Goal: Navigation & Orientation: Find specific page/section

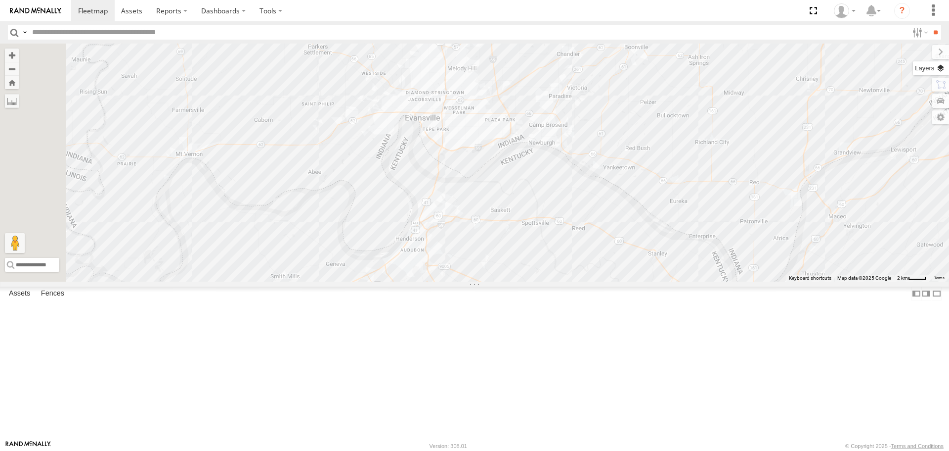
click at [944, 68] on label at bounding box center [931, 68] width 36 height 14
click at [0, 0] on span "Basemaps" at bounding box center [0, 0] width 0 height 0
click at [0, 0] on span "Satellite + Roadmap" at bounding box center [0, 0] width 0 height 0
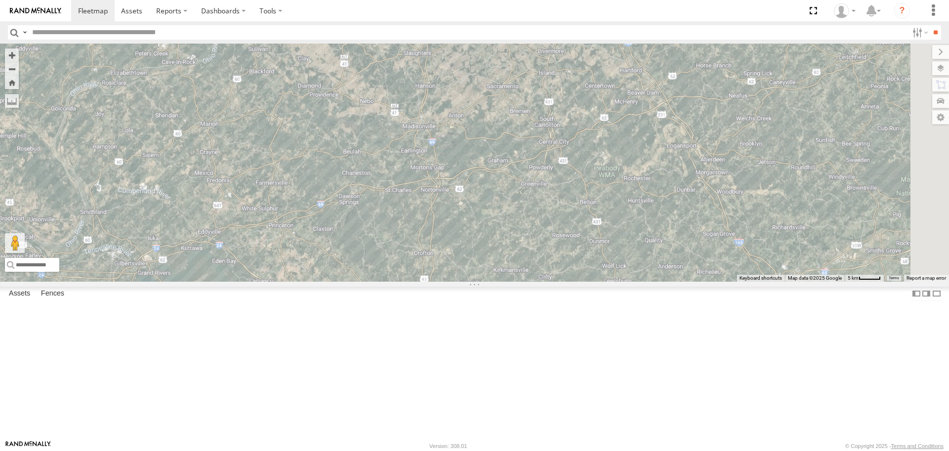
drag, startPoint x: 622, startPoint y: 385, endPoint x: 543, endPoint y: 19, distance: 374.3
click at [543, 19] on body at bounding box center [474, 225] width 949 height 451
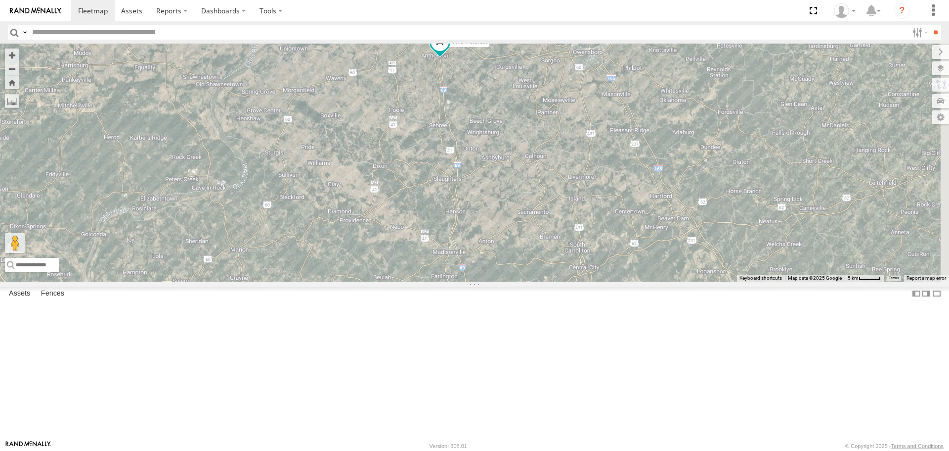
drag, startPoint x: 640, startPoint y: 326, endPoint x: 667, endPoint y: 449, distance: 126.1
click at [667, 449] on body at bounding box center [474, 225] width 949 height 451
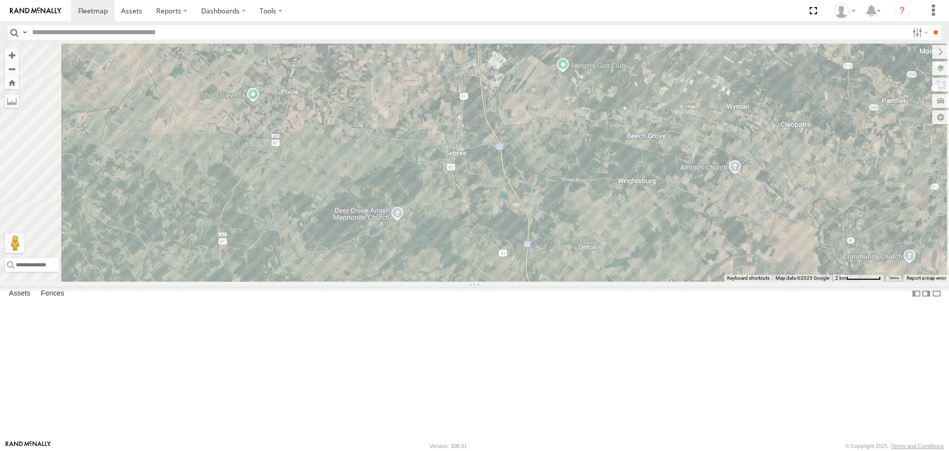
drag, startPoint x: 570, startPoint y: 124, endPoint x: 611, endPoint y: 33, distance: 99.6
click at [611, 33] on body at bounding box center [474, 225] width 949 height 451
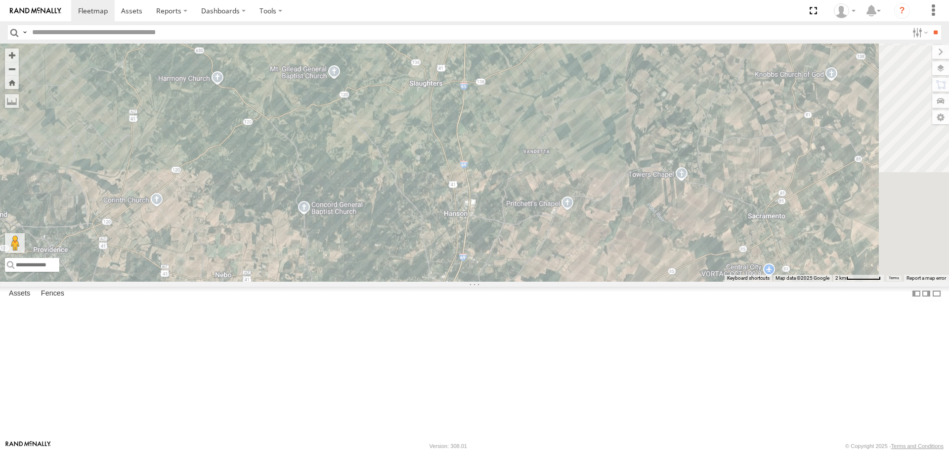
drag, startPoint x: 658, startPoint y: 339, endPoint x: 588, endPoint y: 56, distance: 291.7
click at [588, 56] on div "RT9 Peterbilt" at bounding box center [474, 162] width 949 height 237
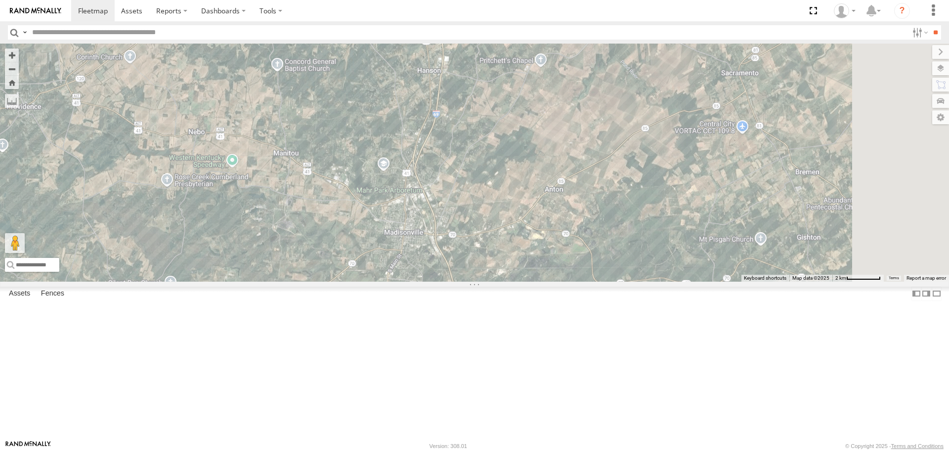
drag, startPoint x: 626, startPoint y: 364, endPoint x: 597, endPoint y: 219, distance: 148.2
click at [597, 219] on div "RT9 Peterbilt" at bounding box center [474, 162] width 949 height 237
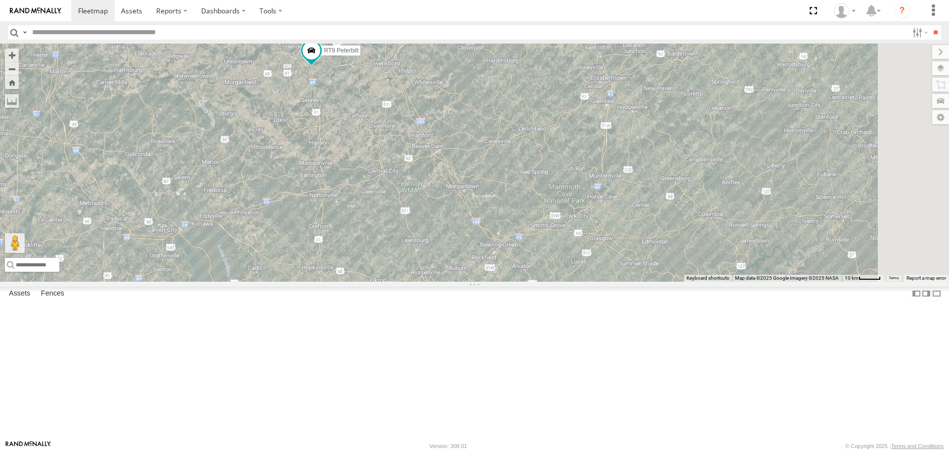
drag, startPoint x: 620, startPoint y: 356, endPoint x: 474, endPoint y: 343, distance: 146.0
click at [474, 281] on div "RT9 Peterbilt 3" at bounding box center [474, 162] width 949 height 237
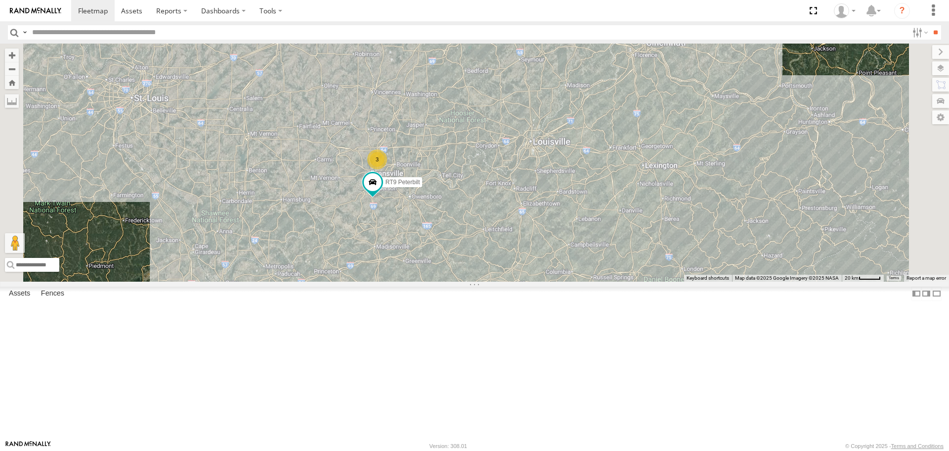
drag, startPoint x: 601, startPoint y: 207, endPoint x: 598, endPoint y: 225, distance: 18.0
click at [598, 225] on div "RT9 Peterbilt 3" at bounding box center [474, 162] width 949 height 237
